Goal: Task Accomplishment & Management: Use online tool/utility

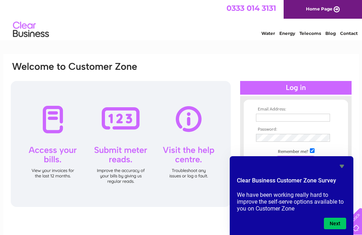
click at [265, 118] on input "text" at bounding box center [293, 118] width 74 height 8
type input "tcu.1994@yahoo.co.uk"
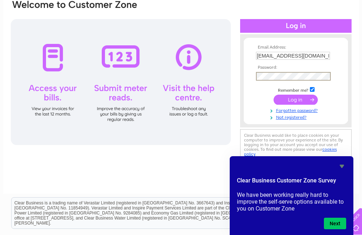
scroll to position [70, 0]
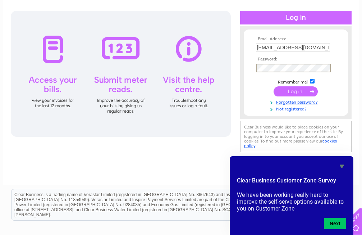
click at [295, 91] on input "submit" at bounding box center [295, 91] width 44 height 10
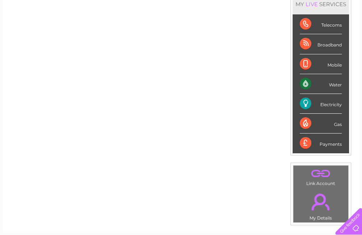
scroll to position [105, 0]
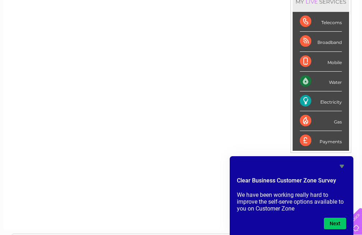
click at [222, 184] on div "Account number 931007 1023585 MY LIVE SERVICES Telecoms Broadband Mobile Water …" at bounding box center [181, 96] width 356 height 267
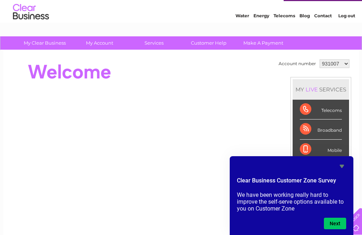
scroll to position [17, 0]
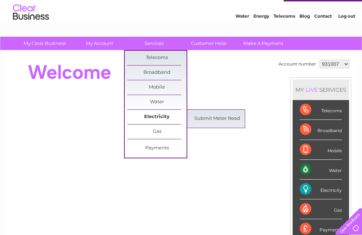
click at [154, 115] on link "Electricity" at bounding box center [156, 117] width 59 height 14
click at [203, 117] on link "Submit Meter Read" at bounding box center [217, 118] width 59 height 14
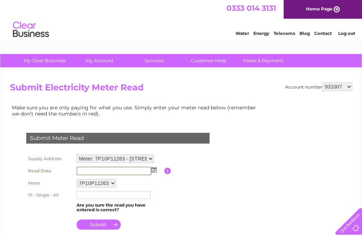
click at [153, 168] on img at bounding box center [153, 170] width 5 height 6
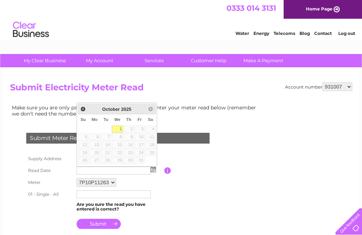
click at [118, 128] on link "1" at bounding box center [117, 128] width 11 height 7
type input "2025/10/01"
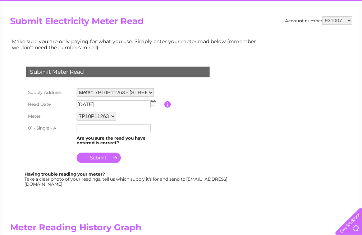
scroll to position [70, 0]
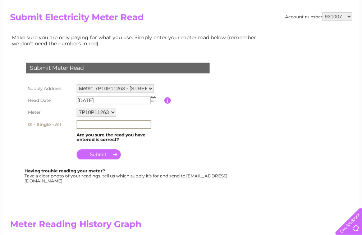
click at [94, 125] on input "text" at bounding box center [114, 124] width 75 height 9
type input "123651"
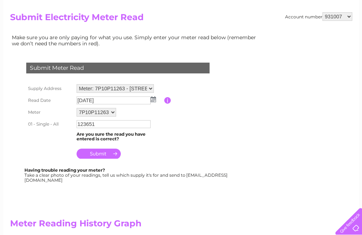
click at [90, 151] on input "submit" at bounding box center [99, 153] width 44 height 10
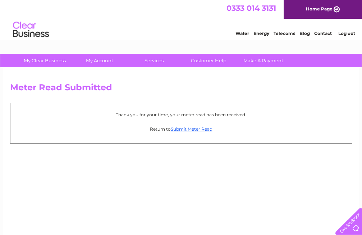
click at [344, 33] on link "Log out" at bounding box center [346, 33] width 17 height 5
